Goal: Task Accomplishment & Management: Use online tool/utility

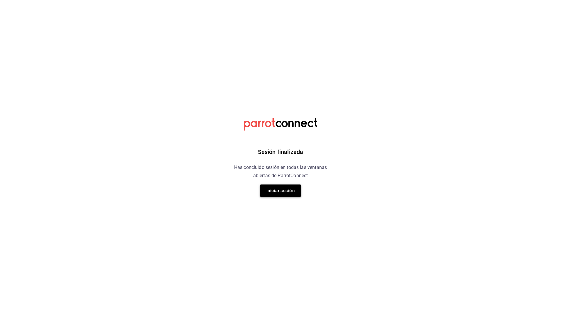
click at [275, 193] on button "Iniciar sesión" at bounding box center [280, 190] width 41 height 12
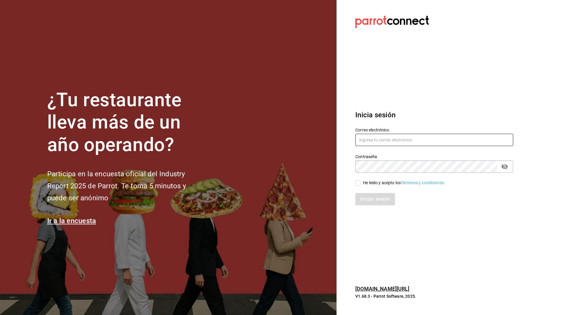
type input "josafat.perez@grupocosteno.com"
click at [356, 184] on input "He leído y acepto los Términos y condiciones." at bounding box center [357, 182] width 5 height 5
checkbox input "true"
click at [373, 202] on button "Iniciar sesión" at bounding box center [375, 199] width 40 height 12
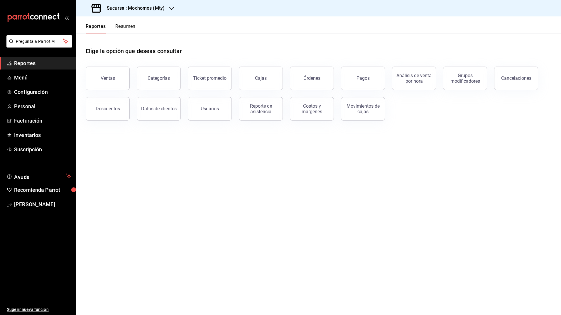
click at [127, 4] on div "Sucursal: Mochomos (Mty)" at bounding box center [128, 8] width 95 height 16
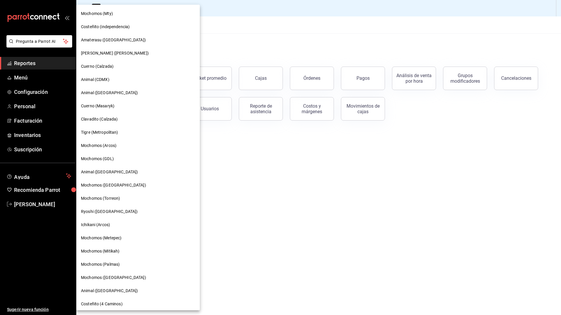
click at [109, 91] on span "Animal (St Regis)" at bounding box center [109, 93] width 57 height 6
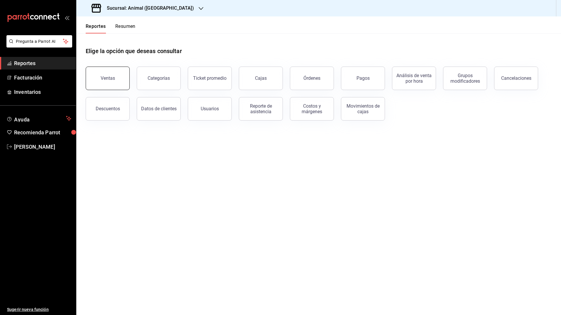
click at [118, 81] on button "Ventas" at bounding box center [108, 78] width 44 height 23
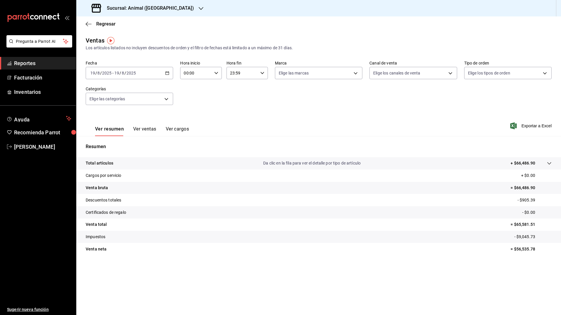
click at [167, 72] on \(Stroke\) "button" at bounding box center [167, 73] width 4 height 3
click at [104, 143] on span "Rango de fechas" at bounding box center [113, 143] width 45 height 6
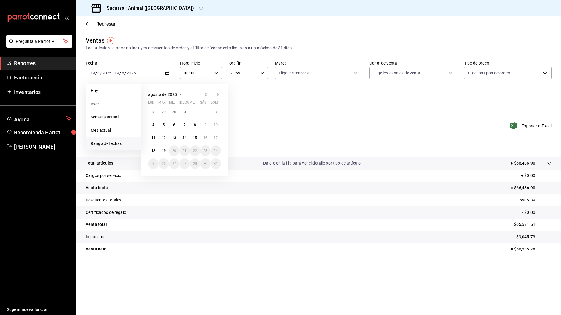
click at [206, 92] on icon "button" at bounding box center [205, 94] width 7 height 7
click at [203, 152] on abbr "26" at bounding box center [205, 151] width 4 height 4
click at [215, 149] on abbr "27" at bounding box center [216, 151] width 4 height 4
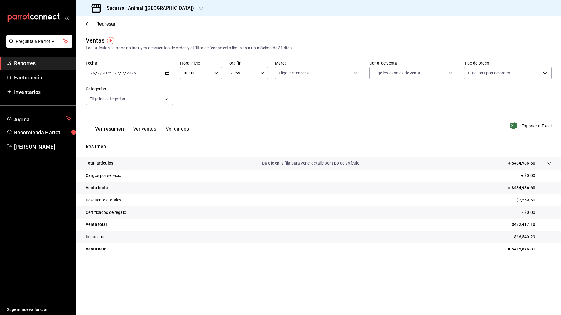
click at [140, 128] on button "Ver ventas" at bounding box center [144, 131] width 23 height 10
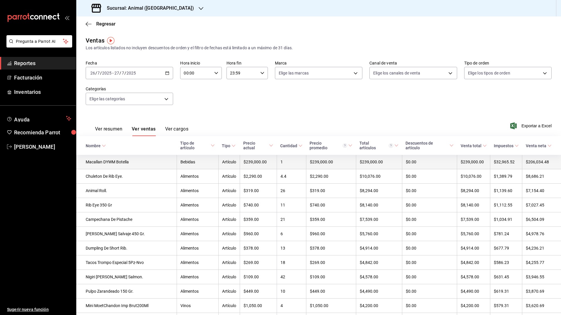
click at [137, 160] on td "Macallan DYWM Botella" at bounding box center [126, 162] width 100 height 14
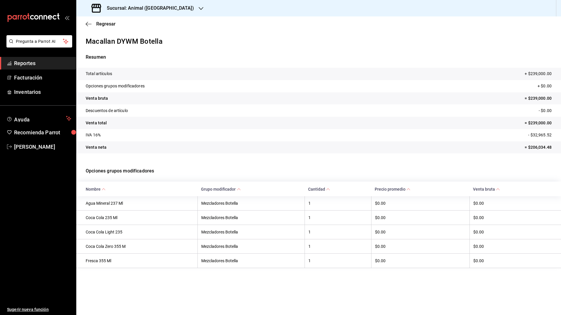
click at [229, 277] on main "Regresar Macallan DYWM Botella Resumen Total artículos + $239,000.00 Opciones g…" at bounding box center [318, 165] width 485 height 299
click at [95, 23] on span "Regresar" at bounding box center [101, 24] width 30 height 6
click at [106, 25] on span "Regresar" at bounding box center [105, 24] width 19 height 6
click at [87, 23] on icon "button" at bounding box center [89, 23] width 6 height 5
click at [106, 25] on span "Regresar" at bounding box center [105, 24] width 19 height 6
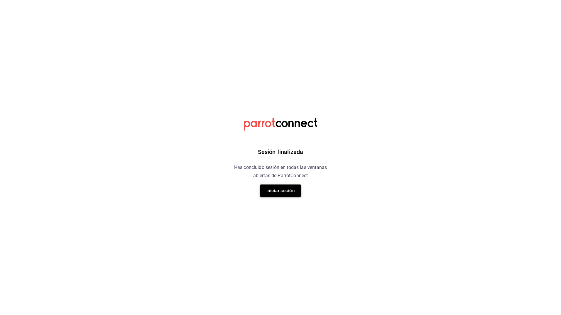
click at [277, 190] on button "Iniciar sesión" at bounding box center [280, 190] width 41 height 12
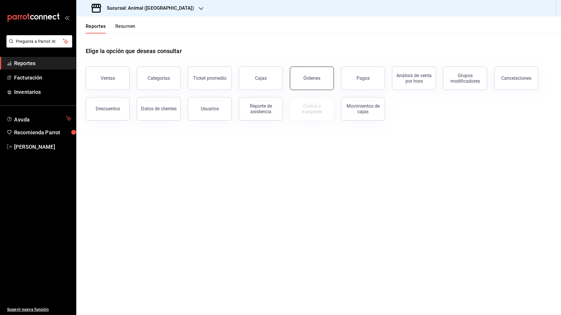
click at [308, 74] on button "Órdenes" at bounding box center [312, 78] width 44 height 23
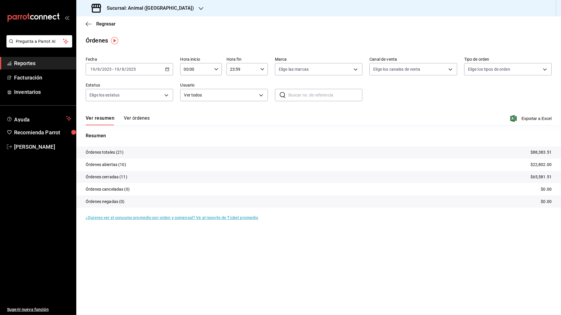
click at [168, 70] on icon "button" at bounding box center [167, 69] width 4 height 4
click at [117, 150] on span "Rango de fechas" at bounding box center [113, 153] width 45 height 6
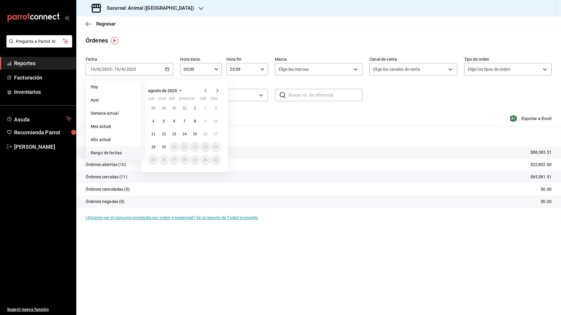
click at [205, 90] on icon "button" at bounding box center [205, 91] width 2 height 4
click at [201, 146] on button "26" at bounding box center [205, 149] width 10 height 11
click at [155, 161] on abbr "28" at bounding box center [153, 162] width 4 height 4
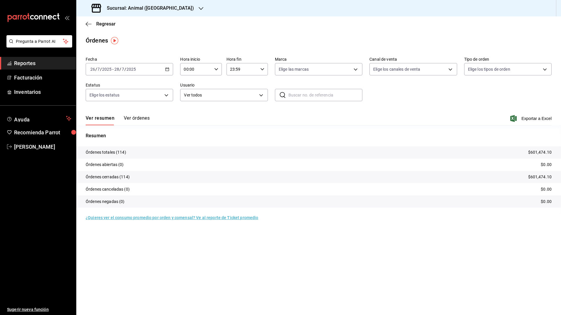
click at [167, 71] on \(Stroke\) "button" at bounding box center [167, 69] width 4 height 3
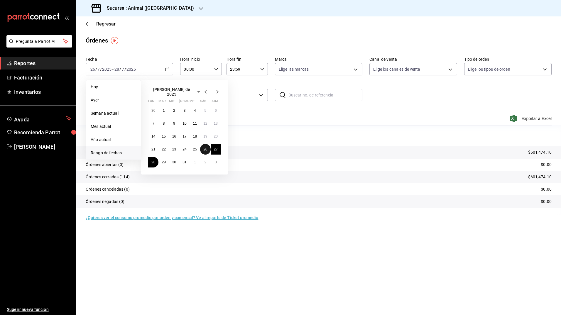
click at [205, 144] on button "26" at bounding box center [205, 149] width 10 height 11
click at [216, 147] on abbr "27" at bounding box center [216, 149] width 4 height 4
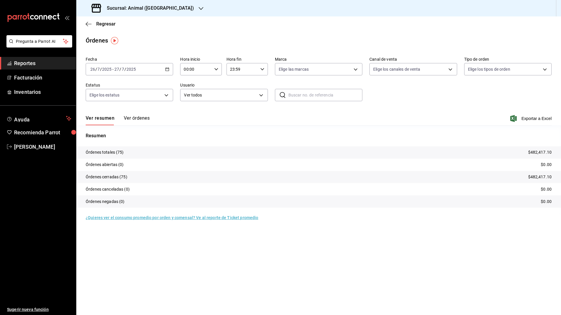
click at [131, 118] on button "Ver órdenes" at bounding box center [137, 120] width 26 height 10
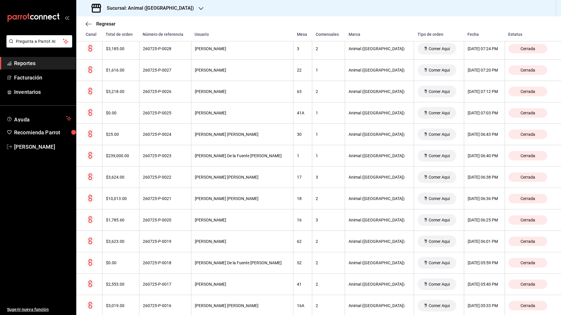
scroll to position [1119, 0]
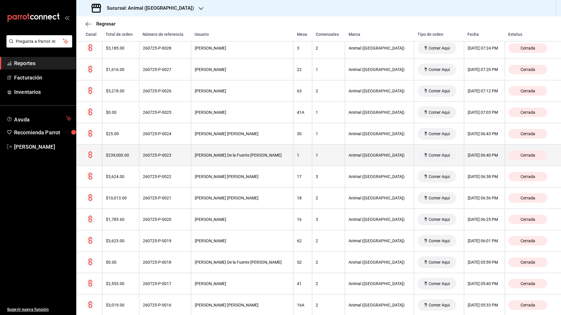
click at [224, 157] on div "Marco De la Fuente Ordoñez" at bounding box center [242, 155] width 95 height 5
